Goal: Information Seeking & Learning: Understand process/instructions

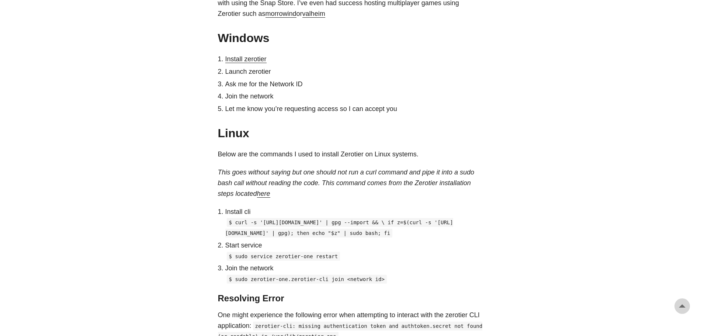
scroll to position [553, 0]
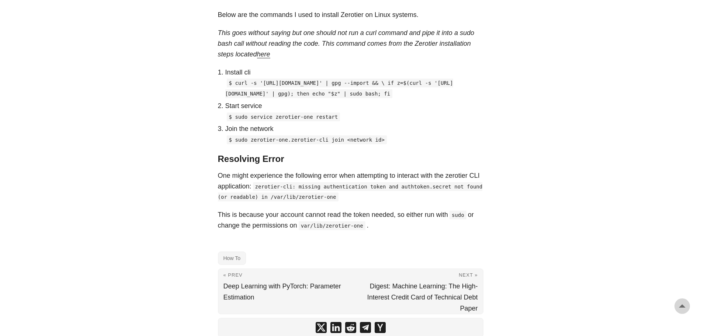
drag, startPoint x: 279, startPoint y: 115, endPoint x: 229, endPoint y: 85, distance: 57.8
click at [229, 85] on code "$ curl -s '[URL][DOMAIN_NAME]' | gpg --import && \ if z=$(curl -s '[URL][DOMAIN…" at bounding box center [339, 88] width 228 height 20
copy code "$ curl -s '[URL][DOMAIN_NAME]' | gpg --import && \ if z=$(curl -s '[URL][DOMAIN…"
drag, startPoint x: 282, startPoint y: 116, endPoint x: 226, endPoint y: 83, distance: 64.6
click at [226, 83] on p "$ curl -s '[URL][DOMAIN_NAME]' | gpg --import && \ if z=$(curl -s '[URL][DOMAIN…" at bounding box center [354, 87] width 258 height 21
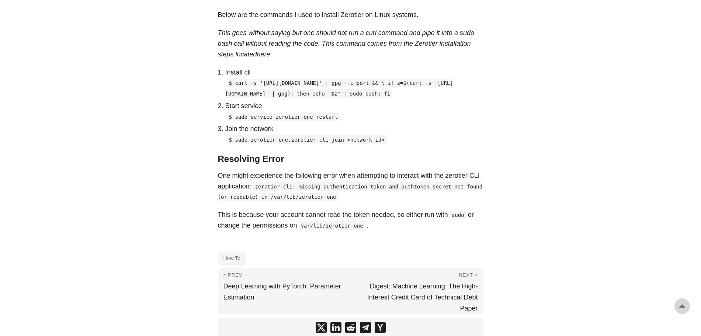
copy code "$ curl -s '[URL][DOMAIN_NAME]' | gpg --import && \ if z=$(curl -s '[URL][DOMAIN…"
click at [263, 99] on p "$ curl -s '[URL][DOMAIN_NAME]' | gpg --import && \ if z=$(curl -s '[URL][DOMAIN…" at bounding box center [354, 87] width 258 height 21
click at [237, 82] on code "$ curl -s '[URL][DOMAIN_NAME]' | gpg --import && \ if z=$(curl -s '[URL][DOMAIN…" at bounding box center [339, 88] width 228 height 20
drag, startPoint x: 236, startPoint y: 82, endPoint x: 231, endPoint y: 81, distance: 5.2
click at [240, 85] on code "$ curl -s '[URL][DOMAIN_NAME]' | gpg --import && \ if z=$(curl -s '[URL][DOMAIN…" at bounding box center [339, 88] width 228 height 20
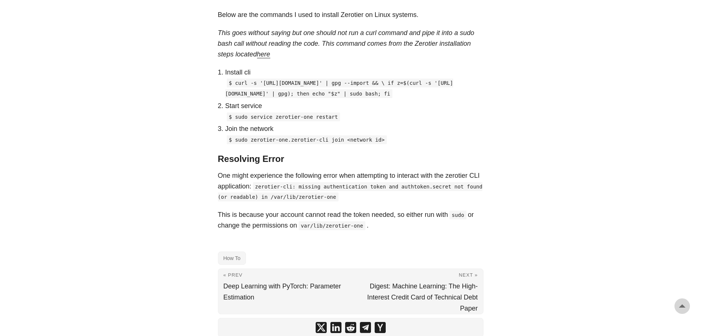
click at [231, 81] on code "$ curl -s '[URL][DOMAIN_NAME]' | gpg --import && \ if z=$(curl -s '[URL][DOMAIN…" at bounding box center [339, 88] width 228 height 20
drag, startPoint x: 234, startPoint y: 82, endPoint x: 263, endPoint y: 103, distance: 35.6
click at [284, 98] on code "$ curl -s '[URL][DOMAIN_NAME]' | gpg --import && \ if z=$(curl -s '[URL][DOMAIN…" at bounding box center [339, 88] width 228 height 20
copy code "curl -s '[URL][DOMAIN_NAME]' | gpg --import && \ if z=$(curl -s '[URL][DOMAIN_N…"
drag, startPoint x: 332, startPoint y: 137, endPoint x: 248, endPoint y: 139, distance: 83.3
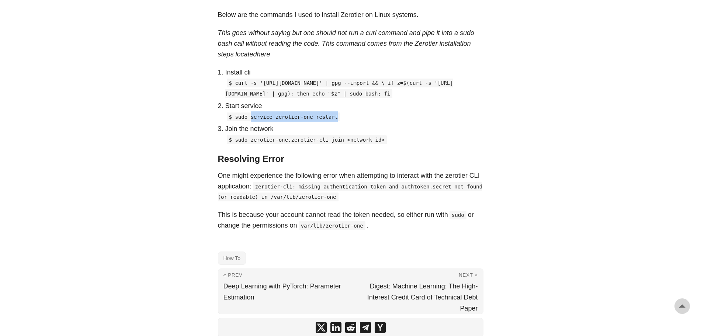
click at [248, 122] on p "$ sudo service zerotier-one restart" at bounding box center [354, 116] width 258 height 11
copy code "service zerotier-one restart"
drag, startPoint x: 248, startPoint y: 163, endPoint x: 322, endPoint y: 157, distance: 73.9
click at [333, 144] on code "$ sudo zerotier-one.zerotier-cli join <network id>" at bounding box center [307, 139] width 160 height 9
copy code "zerotier-one.zerotier-cli join"
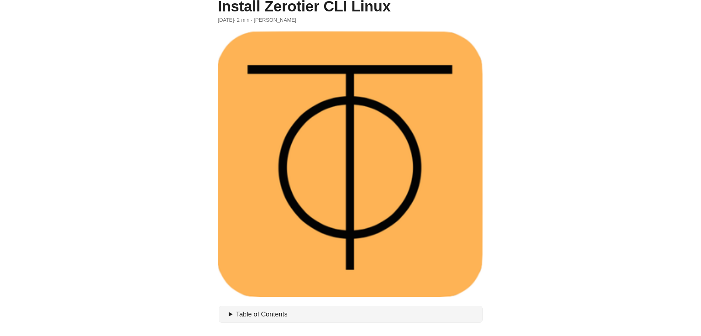
scroll to position [37, 0]
